Goal: Task Accomplishment & Management: Manage account settings

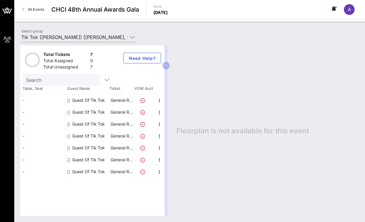
click at [97, 102] on div "Guest Of Tik Tok" at bounding box center [88, 100] width 33 height 12
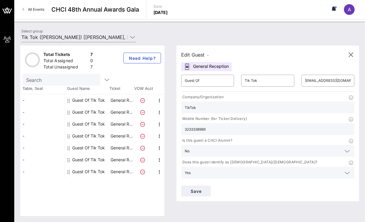
click at [190, 65] on icon at bounding box center [187, 66] width 6 height 7
click at [113, 110] on p "General R…" at bounding box center [122, 112] width 24 height 12
click at [88, 114] on div "Guest Of Tik Tok" at bounding box center [88, 112] width 33 height 12
click at [315, 80] on input "text" at bounding box center [328, 81] width 46 height 10
type input "andria.brown@tiktok.com"
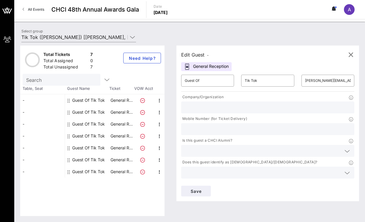
click at [217, 104] on input "text" at bounding box center [268, 107] width 166 height 8
type input "TikTok"
click at [199, 124] on div at bounding box center [268, 129] width 166 height 12
type input "704-737-5694"
click at [205, 149] on input "text" at bounding box center [263, 151] width 157 height 8
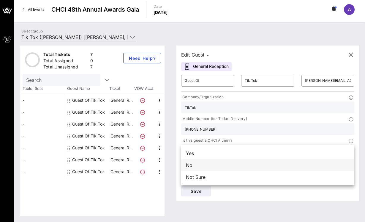
click at [205, 166] on div "No" at bounding box center [267, 165] width 173 height 12
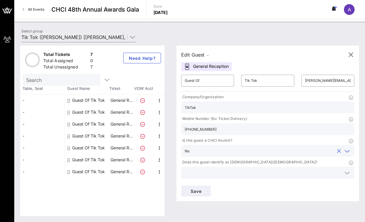
click at [205, 171] on input "text" at bounding box center [263, 172] width 157 height 8
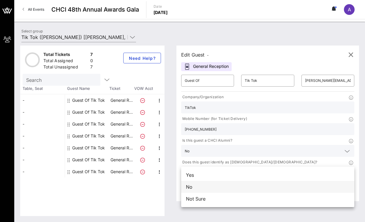
click at [201, 185] on div "No" at bounding box center [267, 187] width 173 height 12
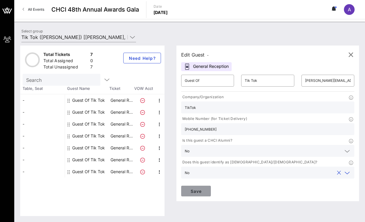
click at [200, 192] on span "Save" at bounding box center [196, 190] width 20 height 5
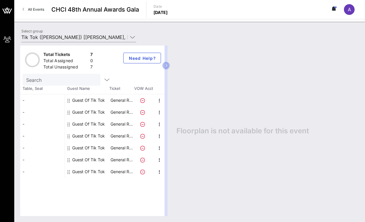
click at [142, 124] on icon at bounding box center [142, 124] width 5 height 5
click at [119, 126] on p "General R…" at bounding box center [122, 124] width 24 height 12
click at [85, 111] on div "Guest Of Tik Tok" at bounding box center [88, 112] width 33 height 12
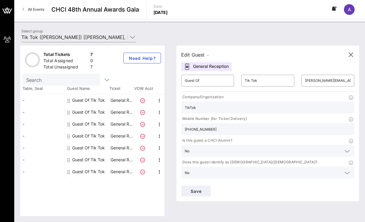
scroll to position [41, 0]
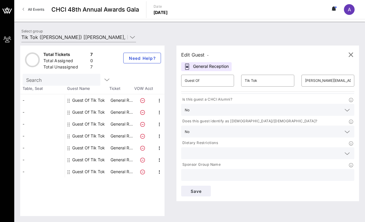
click at [207, 64] on div "General Reception" at bounding box center [206, 66] width 51 height 9
